Goal: Transaction & Acquisition: Purchase product/service

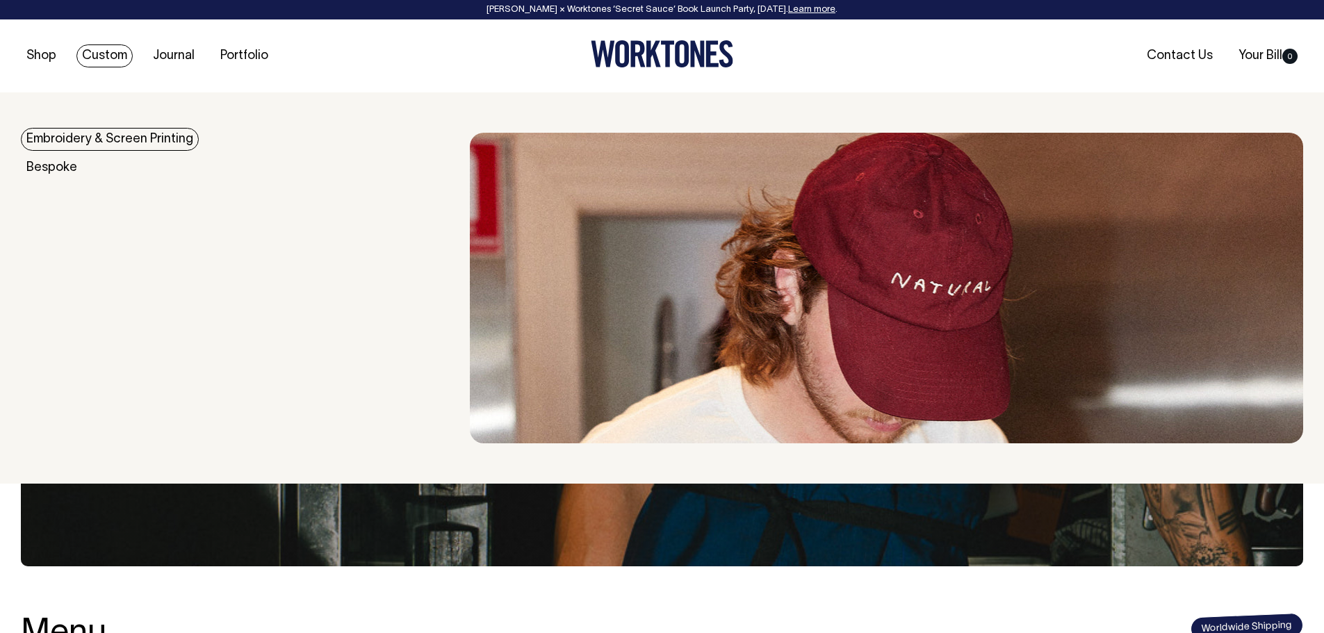
click at [98, 48] on link "Custom" at bounding box center [104, 55] width 56 height 23
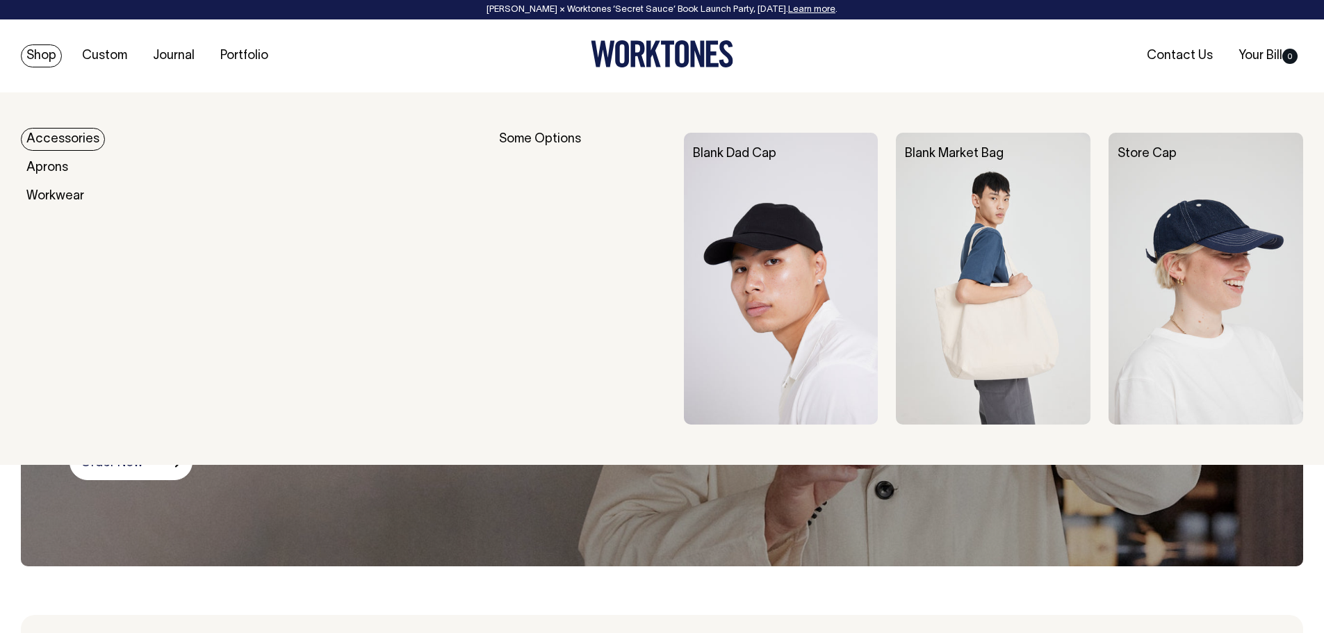
click at [56, 130] on link "Accessories" at bounding box center [63, 139] width 84 height 23
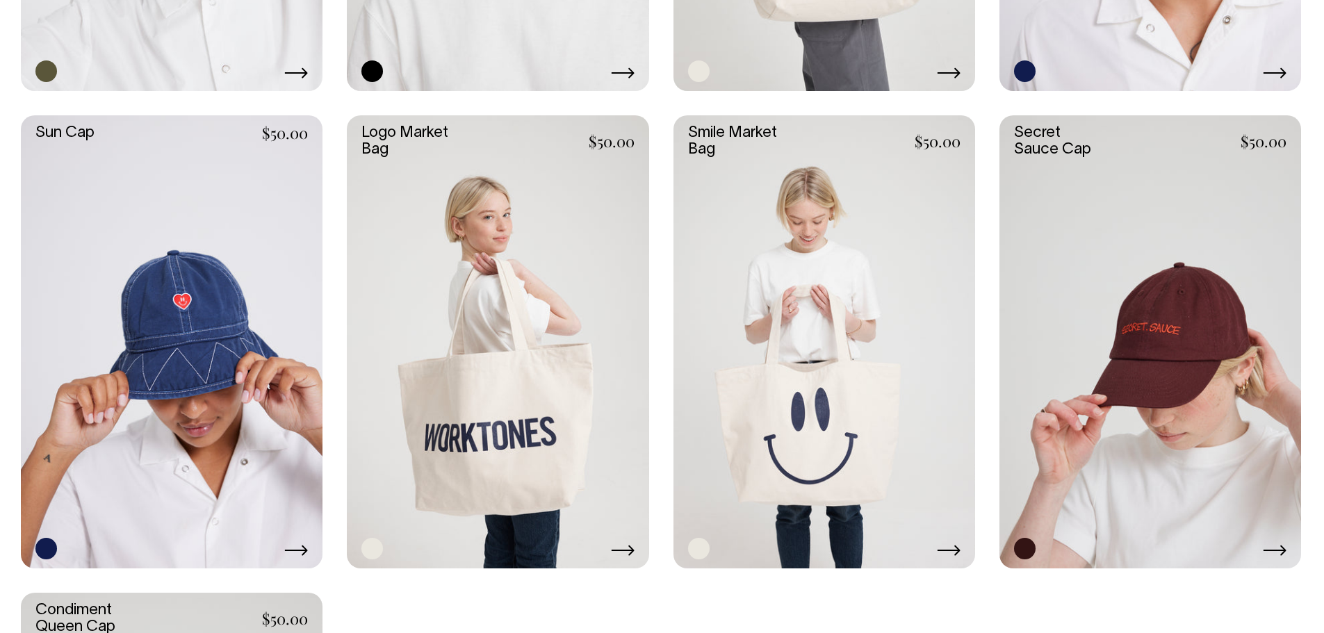
click at [546, 361] on link at bounding box center [498, 341] width 302 height 452
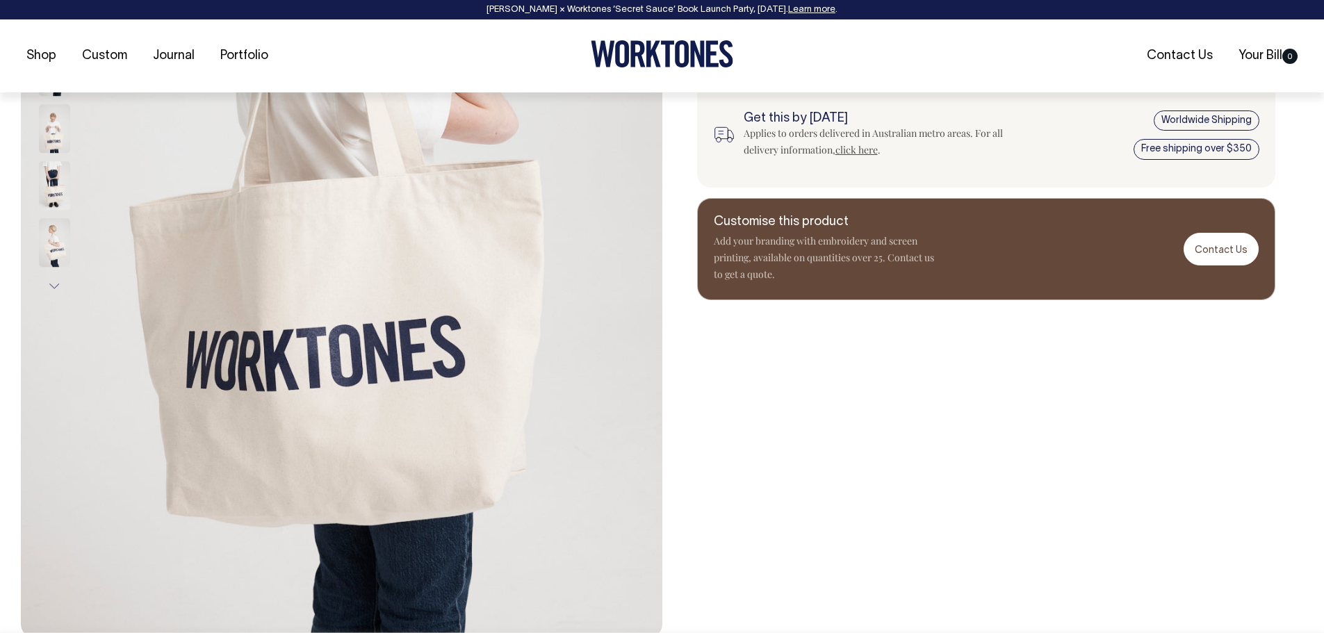
scroll to position [417, 0]
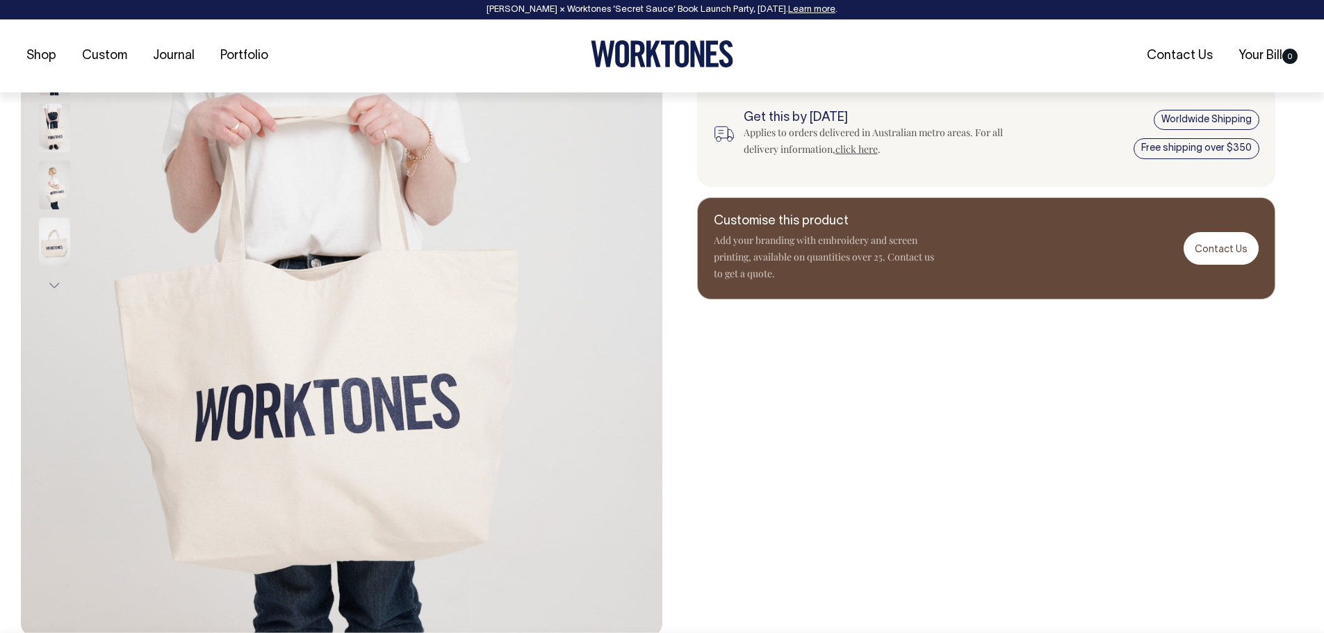
click at [40, 188] on img at bounding box center [54, 185] width 31 height 49
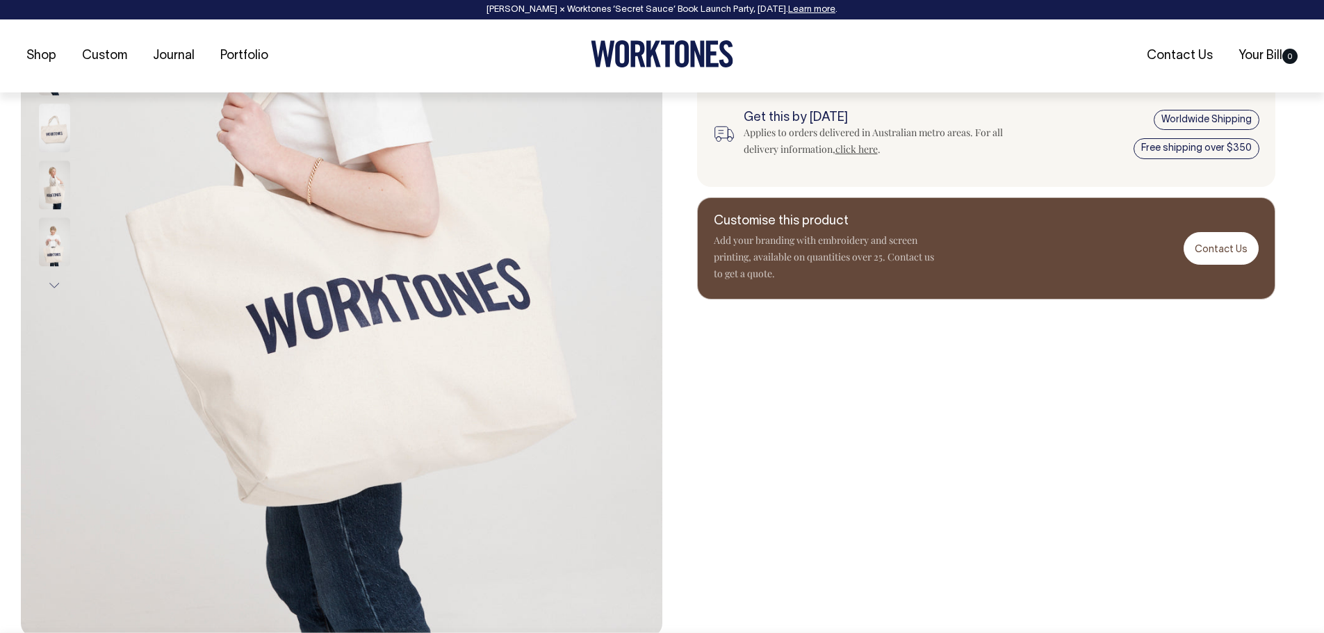
click at [53, 283] on button "Next" at bounding box center [54, 285] width 21 height 31
click at [49, 252] on img at bounding box center [54, 241] width 31 height 49
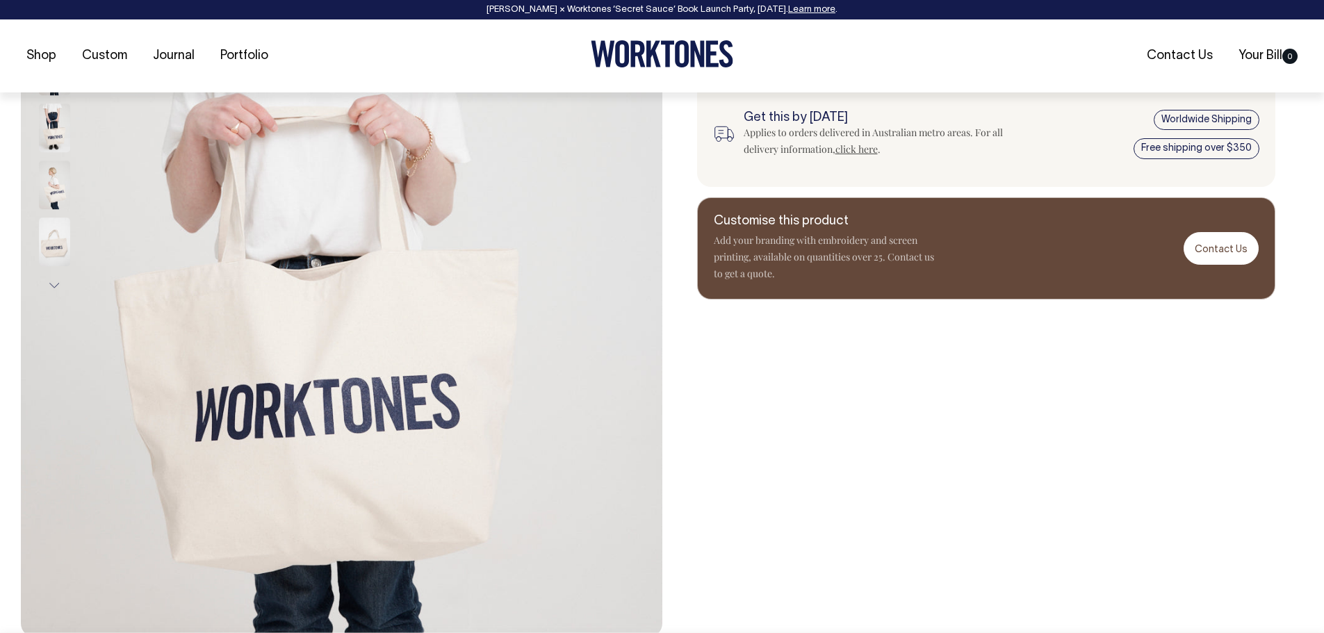
click at [46, 287] on button "Next" at bounding box center [54, 285] width 21 height 31
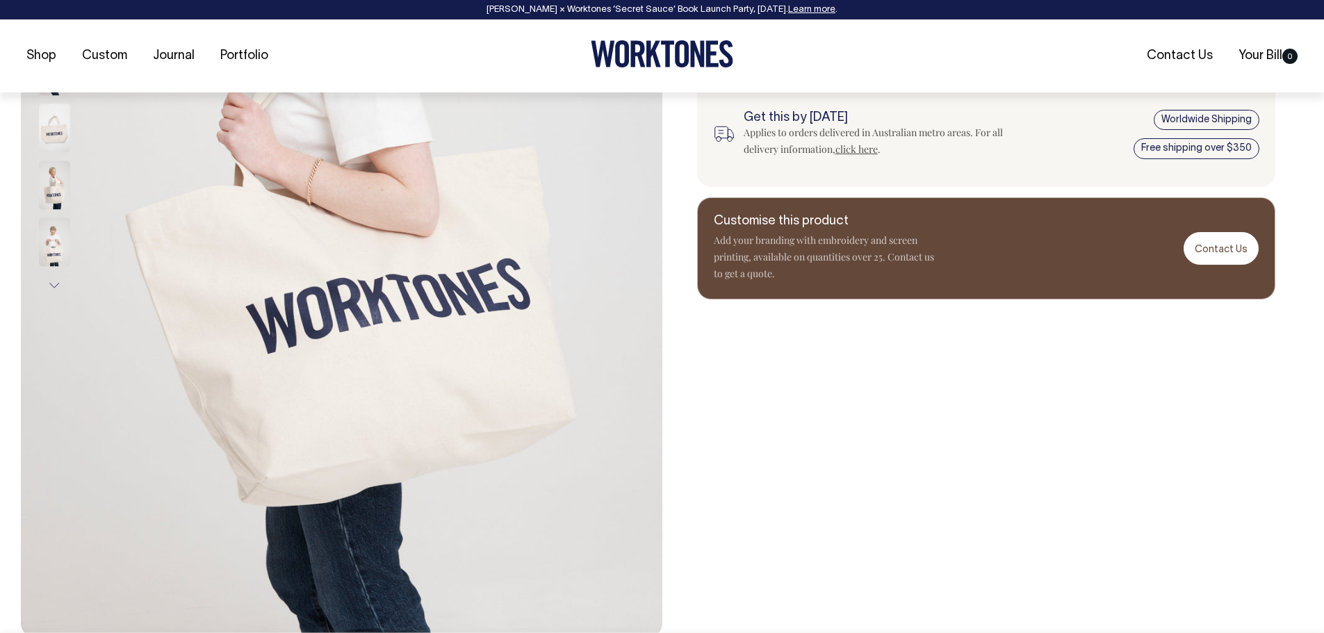
click at [56, 286] on button "Next" at bounding box center [54, 285] width 21 height 31
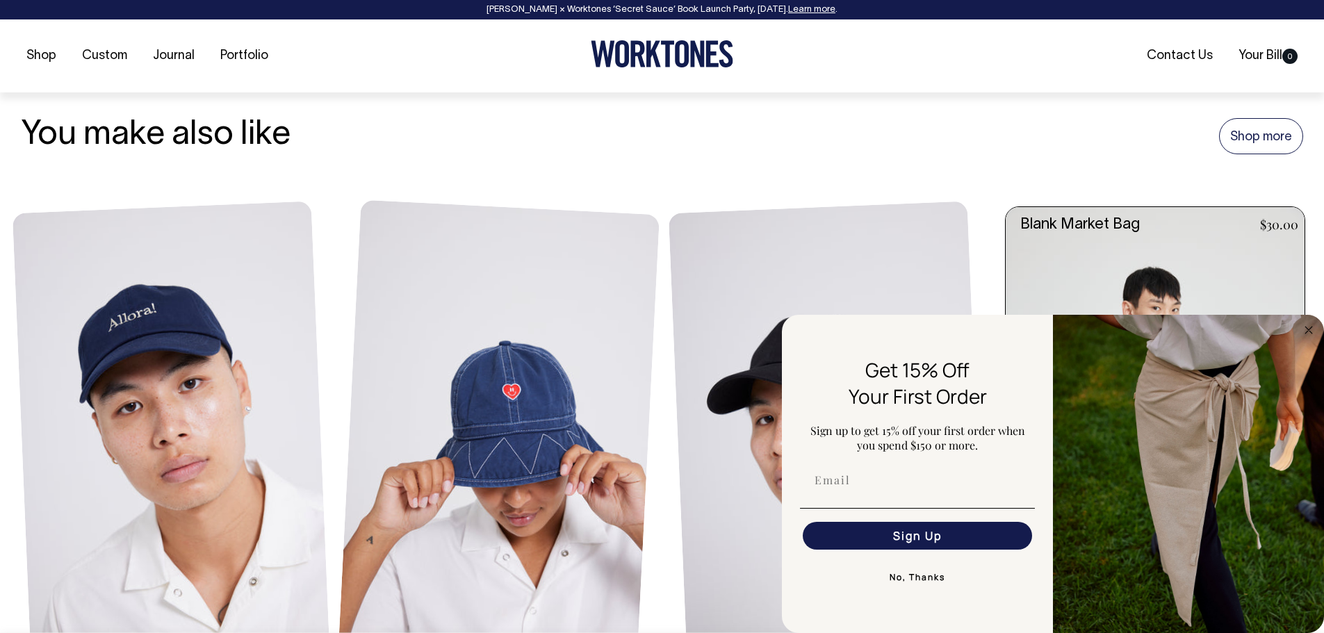
scroll to position [1042, 0]
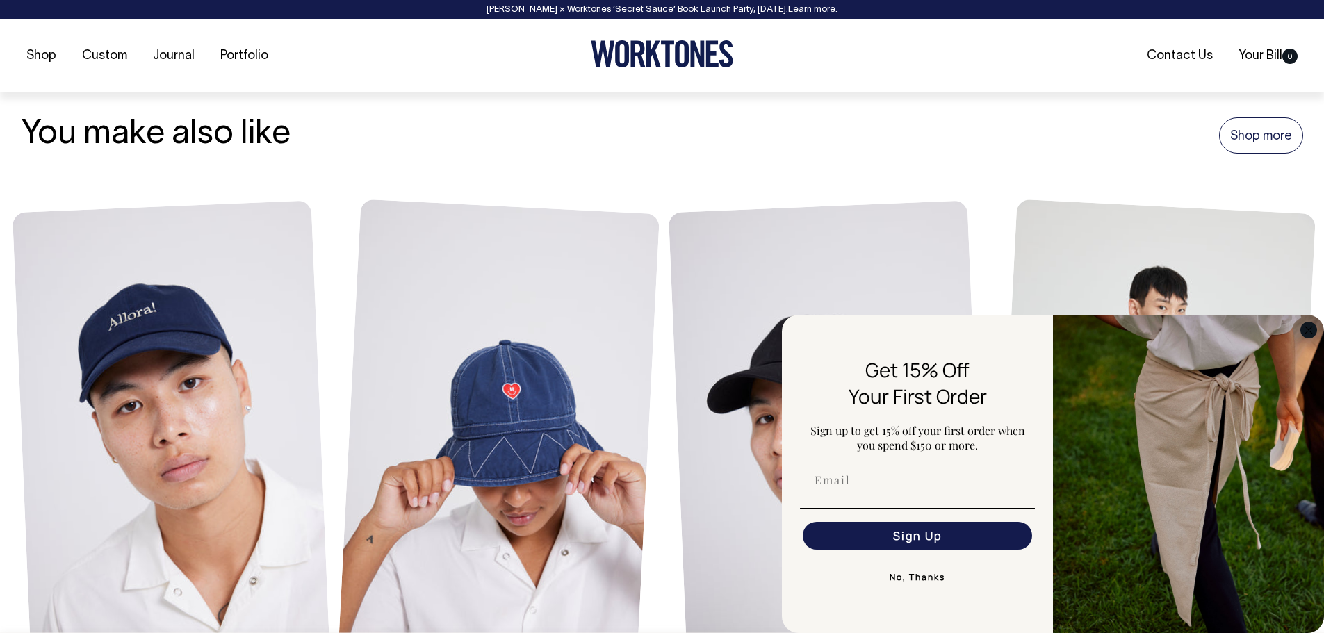
click at [1305, 327] on icon "Close dialog" at bounding box center [1308, 330] width 17 height 17
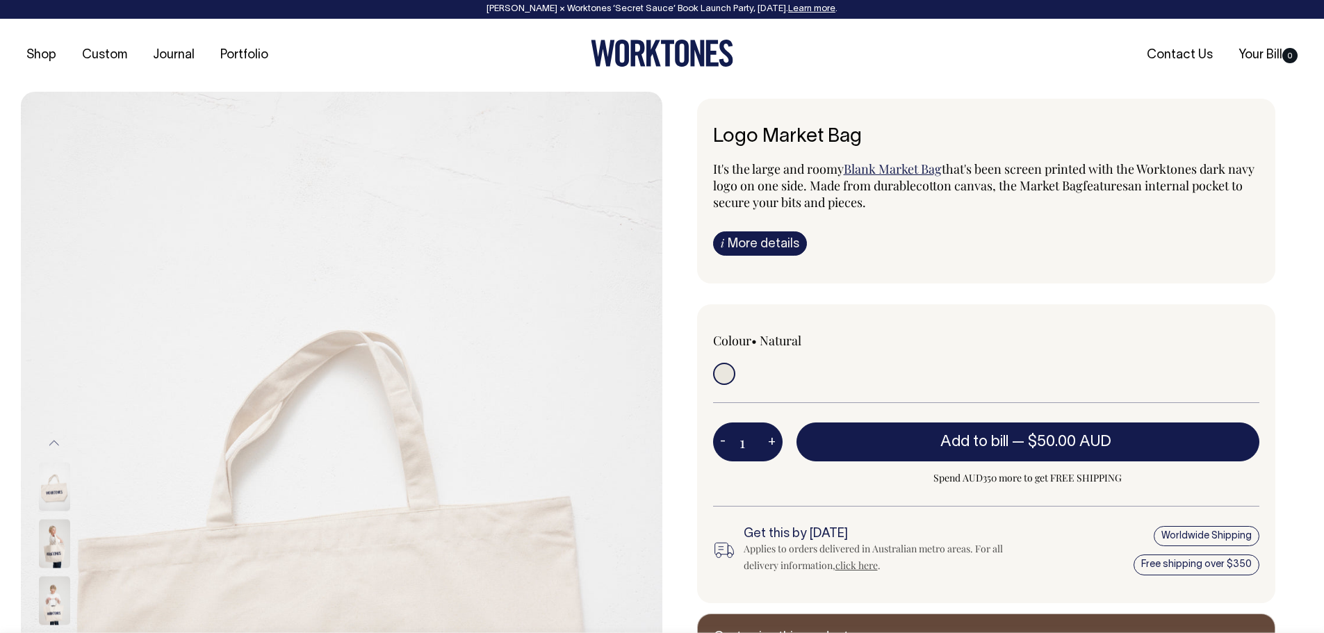
scroll to position [0, 0]
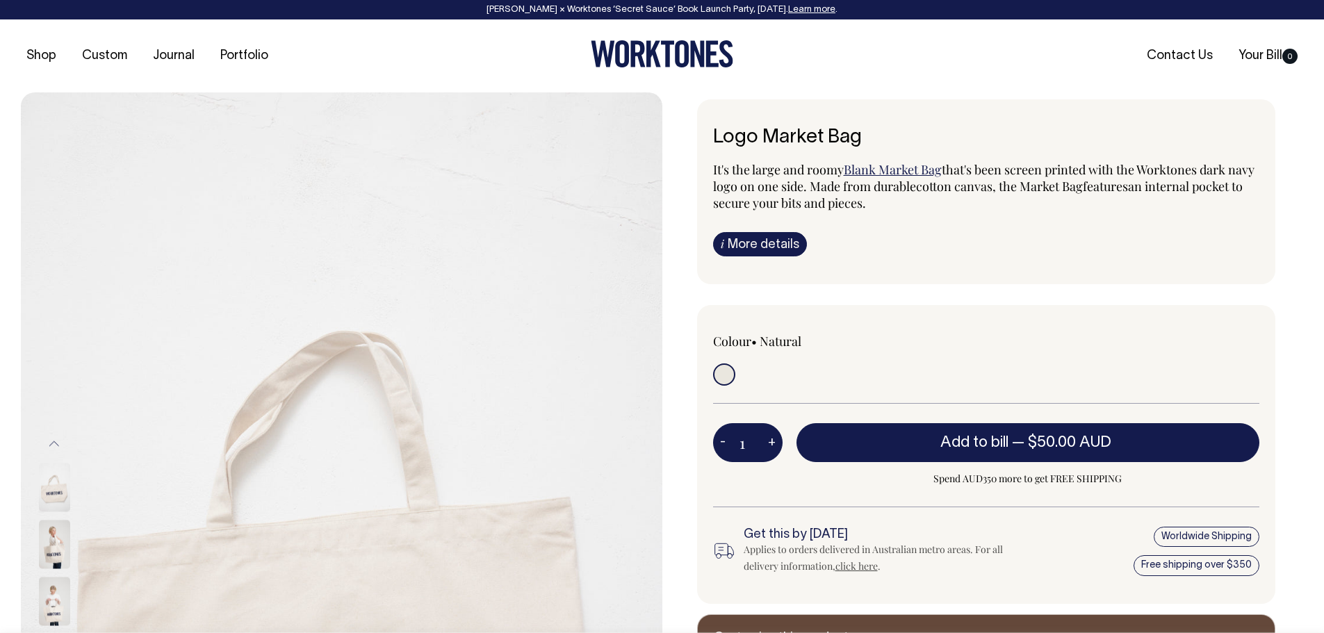
click at [769, 437] on button "+" at bounding box center [772, 443] width 22 height 28
type input "2"
click at [769, 437] on button "+" at bounding box center [772, 443] width 22 height 28
type input "3"
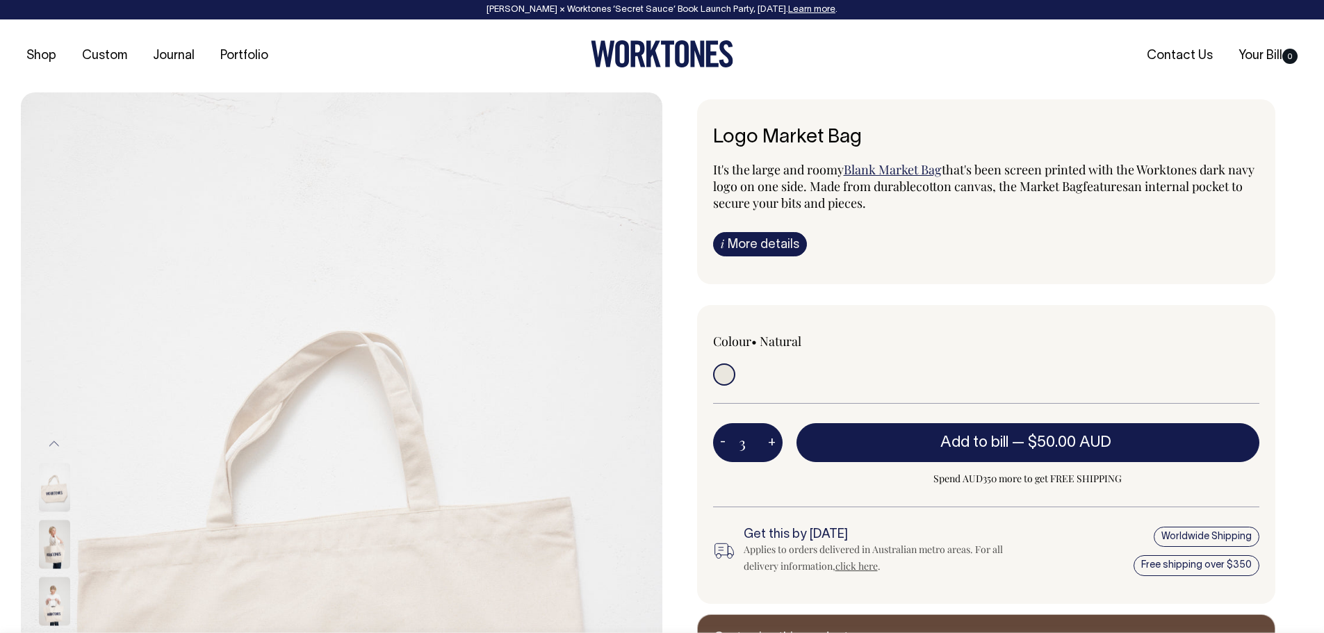
type input "3"
click at [769, 437] on button "+" at bounding box center [772, 443] width 22 height 28
type input "4"
click at [769, 437] on button "+" at bounding box center [772, 443] width 22 height 28
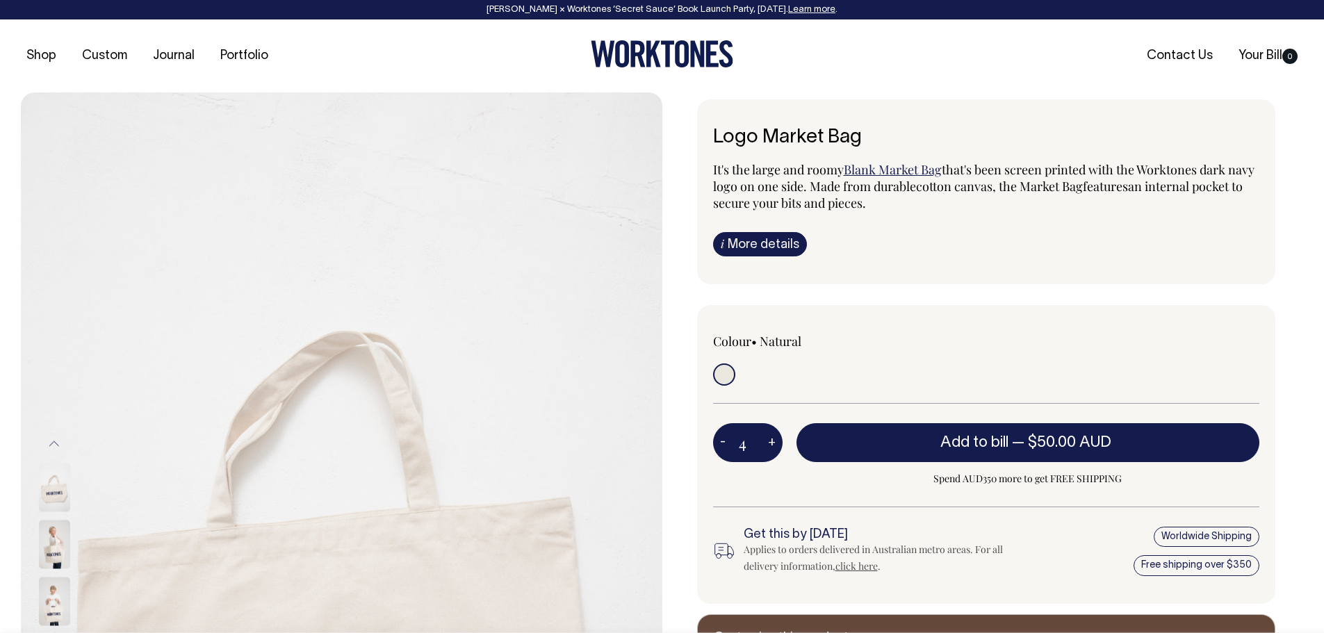
type input "5"
click at [769, 437] on button "+" at bounding box center [772, 443] width 22 height 28
type input "6"
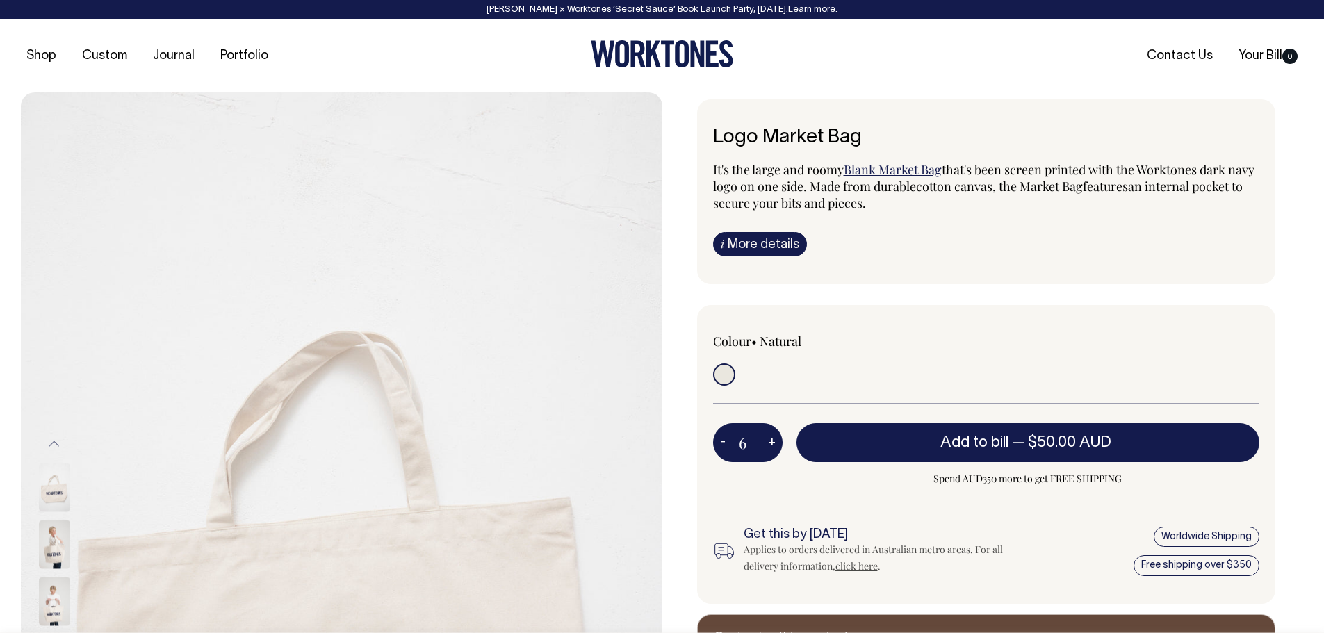
click at [769, 437] on button "+" at bounding box center [772, 443] width 22 height 28
type input "7"
click at [769, 437] on button "+" at bounding box center [772, 443] width 22 height 28
type input "8"
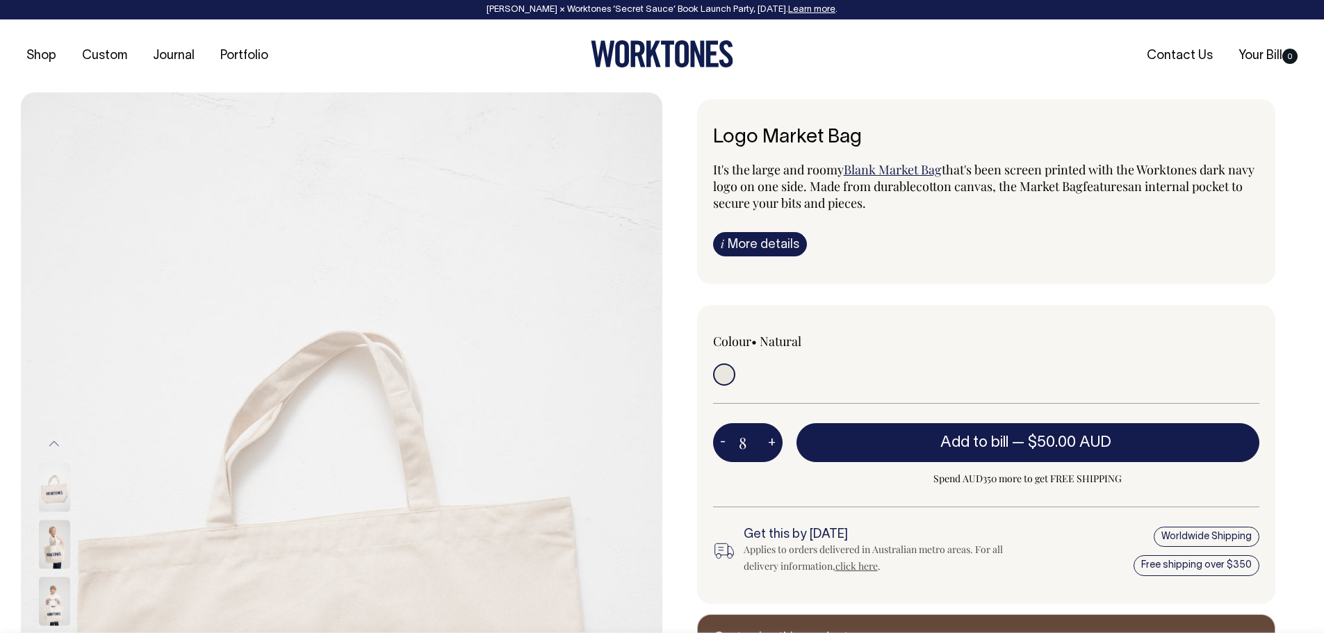
type input "8"
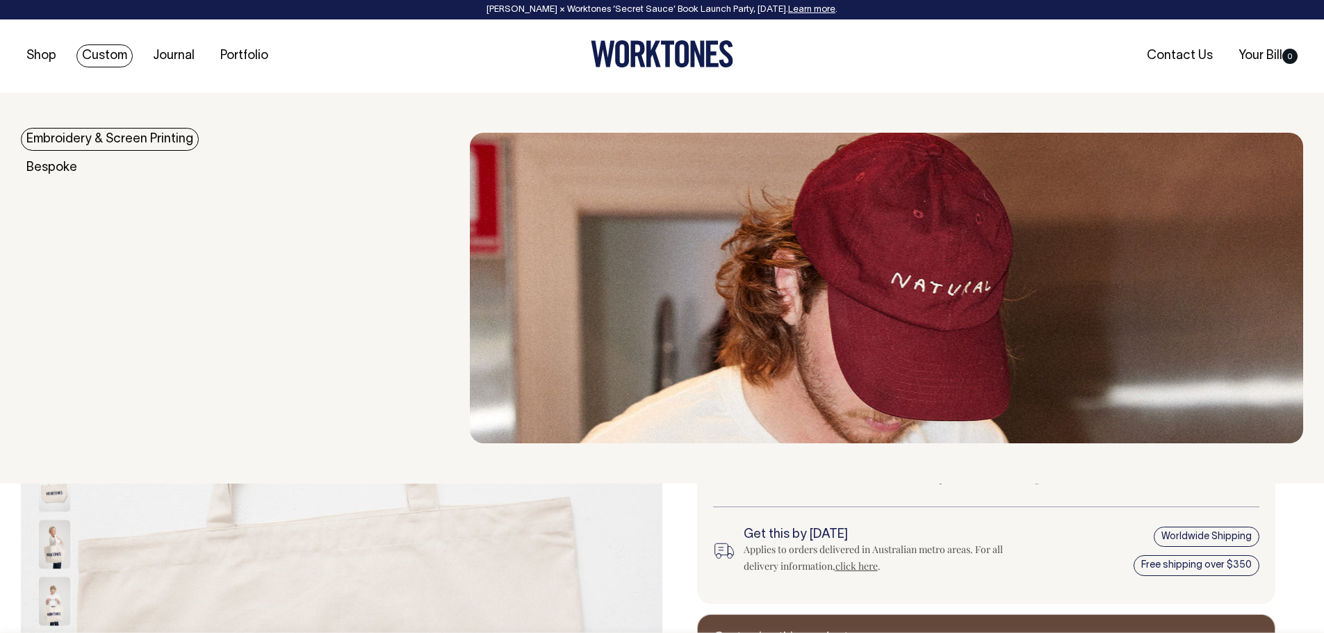
click at [100, 54] on link "Custom" at bounding box center [104, 55] width 56 height 23
